Goal: Information Seeking & Learning: Learn about a topic

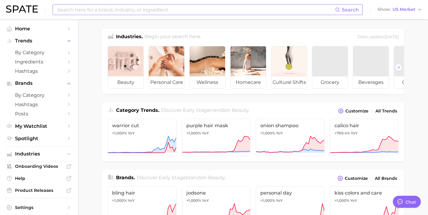
click at [142, 10] on input at bounding box center [196, 10] width 279 height 10
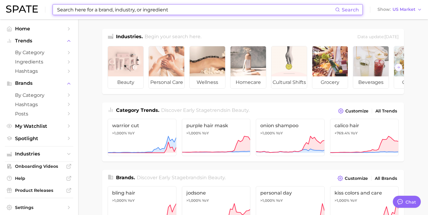
paste input "wavy tok"
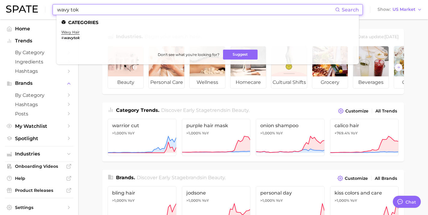
type input "wavy tok"
click at [71, 37] on em "wavytok" at bounding box center [72, 37] width 16 height 5
click at [78, 31] on link "wavy hair" at bounding box center [70, 32] width 18 height 5
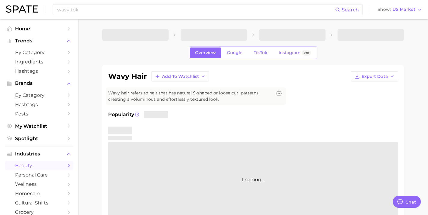
type textarea "x"
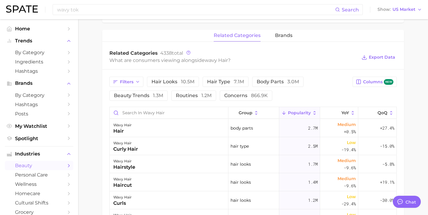
scroll to position [249, 0]
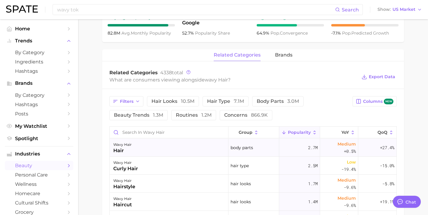
click at [126, 145] on div "wavy hair" at bounding box center [122, 144] width 18 height 7
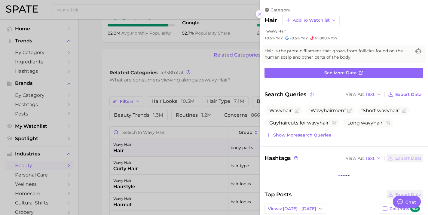
click at [259, 13] on icon at bounding box center [259, 14] width 5 height 5
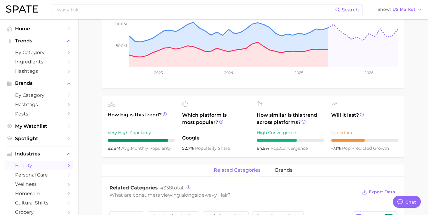
scroll to position [0, 0]
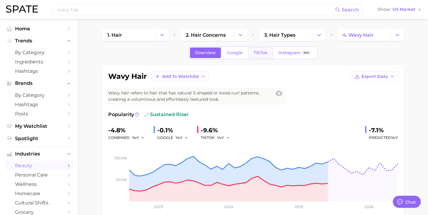
click at [259, 53] on span "TikTok" at bounding box center [261, 52] width 14 height 5
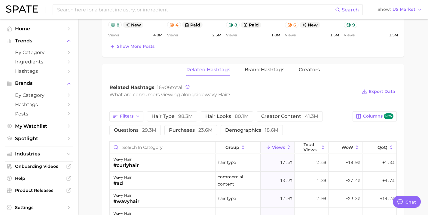
scroll to position [423, 0]
click at [307, 69] on span "Creators" at bounding box center [309, 69] width 21 height 5
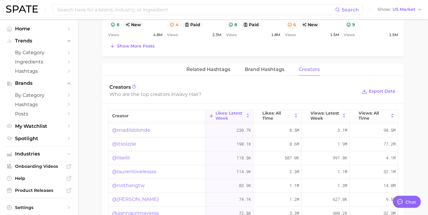
scroll to position [0, 0]
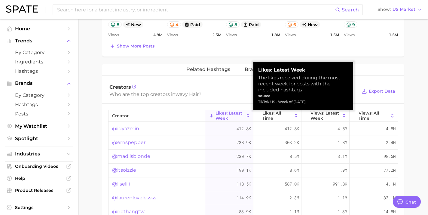
click at [246, 113] on icon at bounding box center [247, 115] width 5 height 5
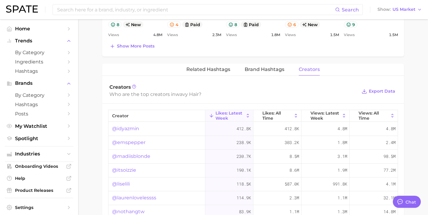
click at [129, 128] on link "@idyazmin" at bounding box center [125, 128] width 27 height 7
click at [133, 141] on link "@emspepper" at bounding box center [128, 142] width 33 height 7
click at [131, 171] on link "@itsoizzie" at bounding box center [124, 170] width 24 height 7
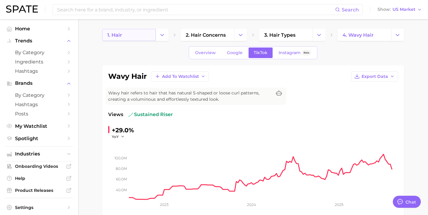
click at [123, 37] on link "1. hair" at bounding box center [129, 35] width 54 height 12
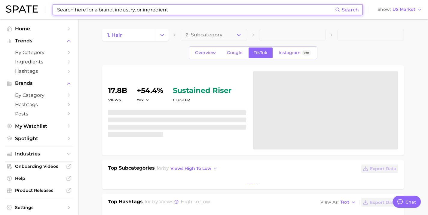
click at [122, 10] on input at bounding box center [196, 10] width 279 height 10
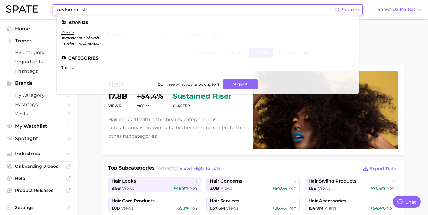
type input "revlon brush"
click at [85, 37] on span "hot air" at bounding box center [82, 37] width 12 height 5
click at [69, 34] on link "revlon" at bounding box center [67, 32] width 13 height 5
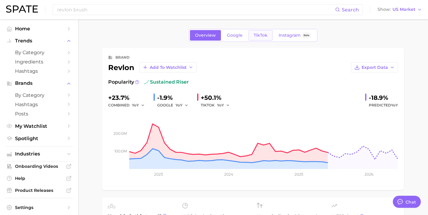
click at [255, 38] on link "TikTok" at bounding box center [261, 35] width 24 height 11
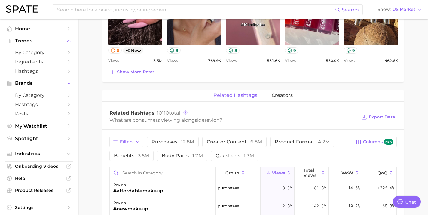
scroll to position [384, 0]
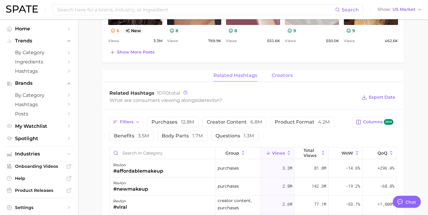
click at [274, 73] on span "creators" at bounding box center [282, 75] width 21 height 5
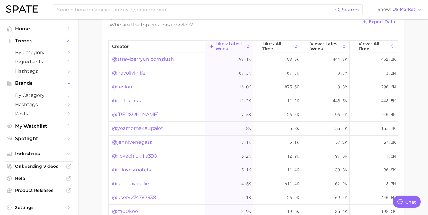
scroll to position [481, 0]
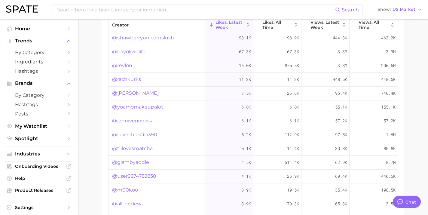
click at [246, 25] on icon at bounding box center [247, 24] width 5 height 5
click at [296, 22] on icon at bounding box center [296, 24] width 5 height 5
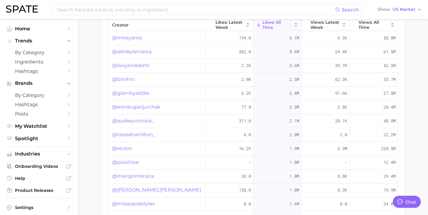
click at [128, 38] on link "@mireyarios" at bounding box center [127, 37] width 30 height 7
click at [131, 79] on link "@briohni" at bounding box center [123, 79] width 22 height 7
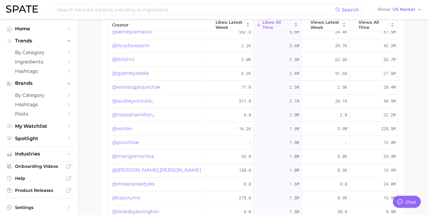
scroll to position [21, 0]
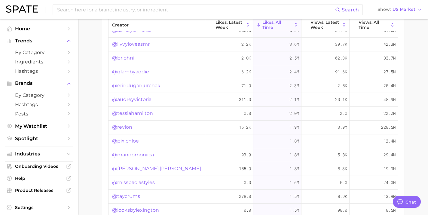
click at [129, 168] on link "@catherine.abreu" at bounding box center [156, 168] width 89 height 7
